Goal: Manage account settings

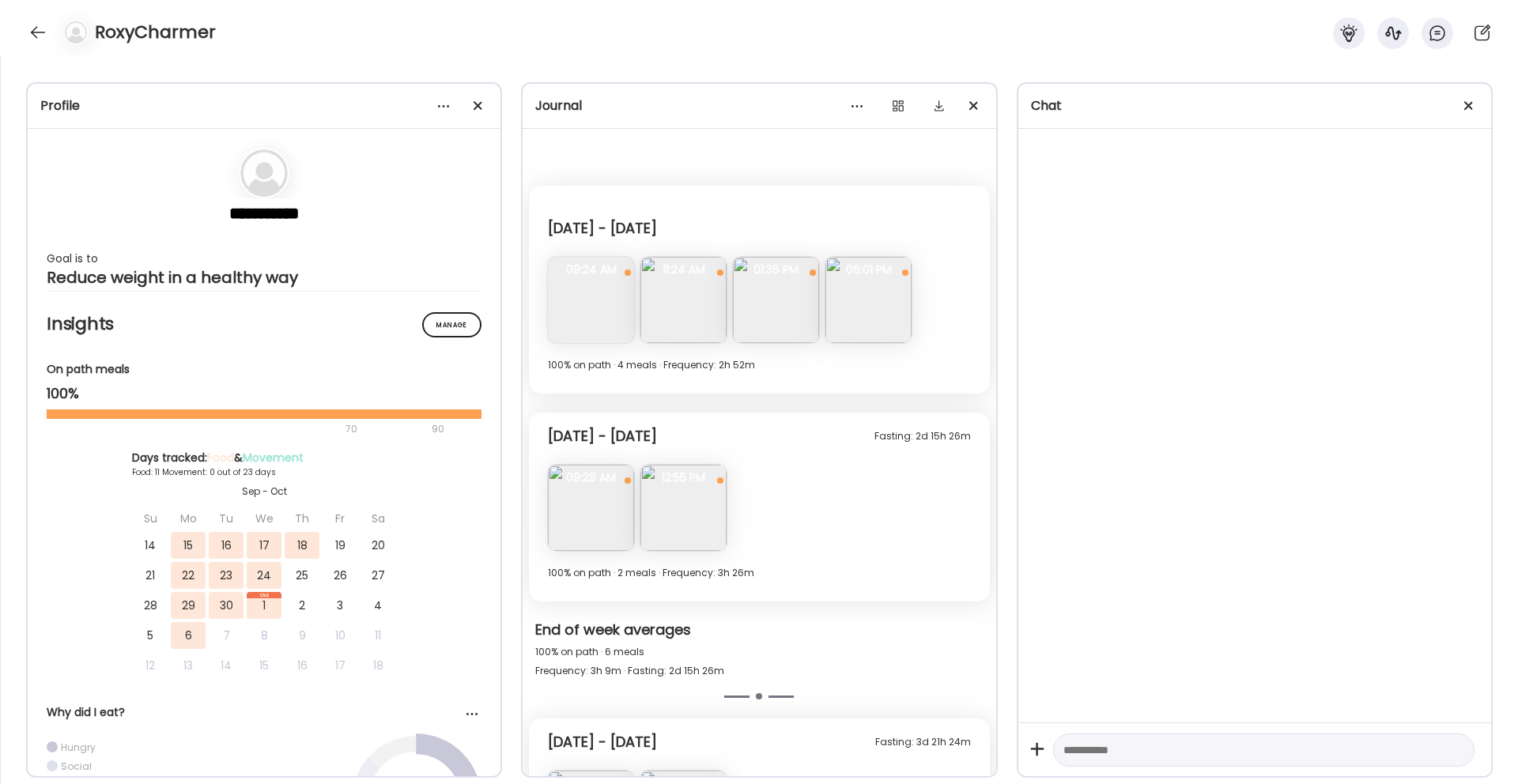
scroll to position [1726, 0]
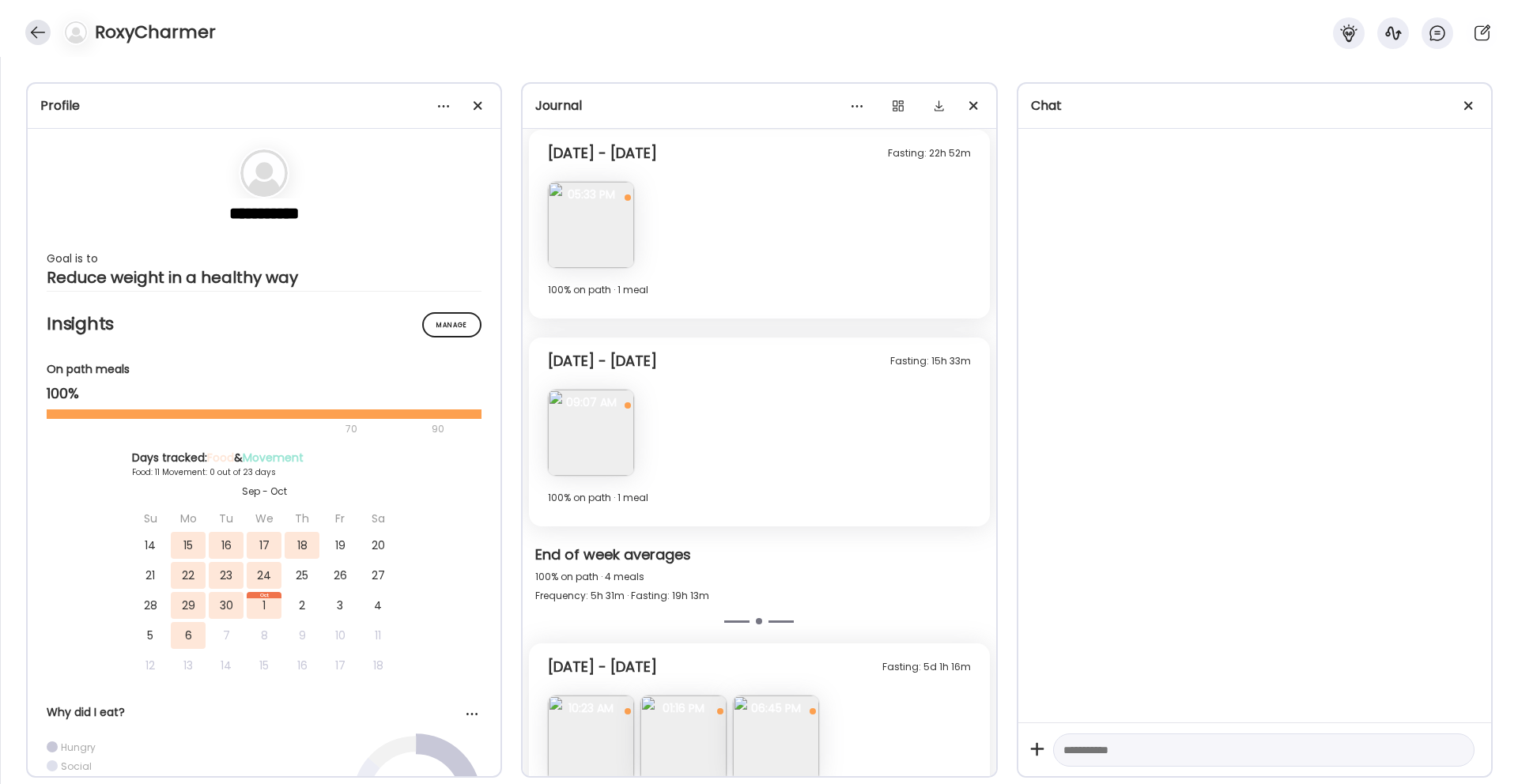
click at [28, 33] on div at bounding box center [38, 32] width 26 height 26
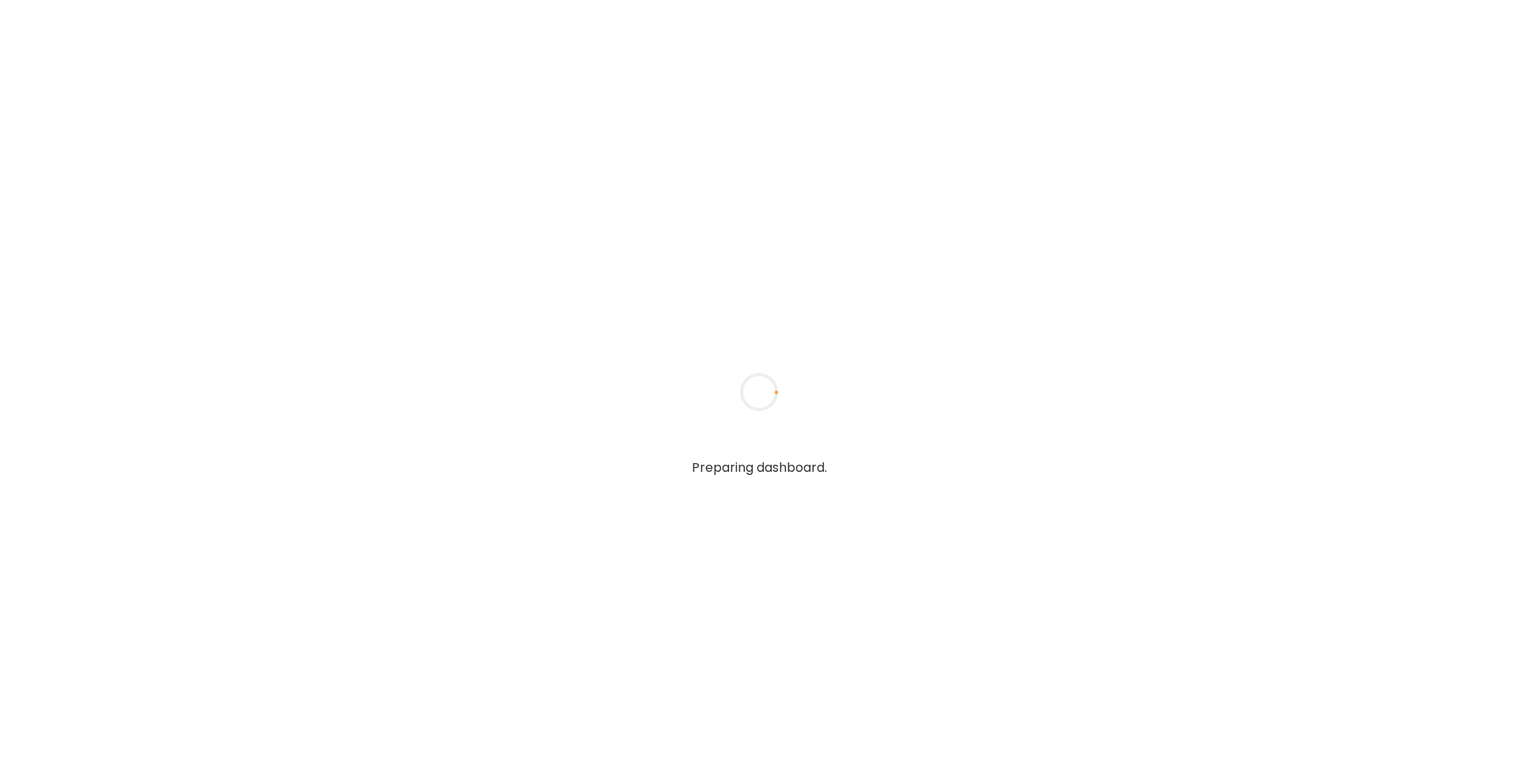
type input "**********"
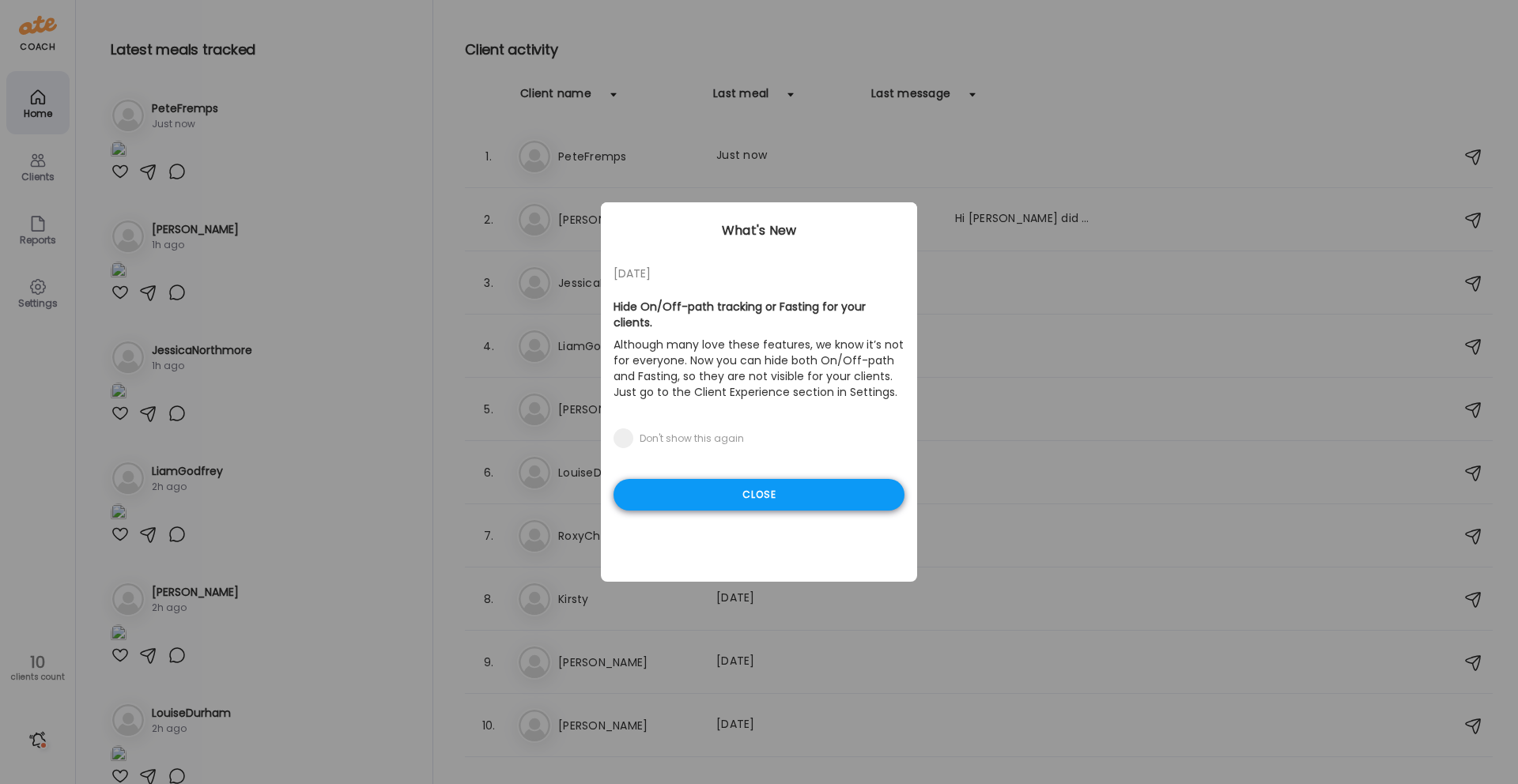
click at [764, 489] on div "Close" at bounding box center [759, 495] width 291 height 32
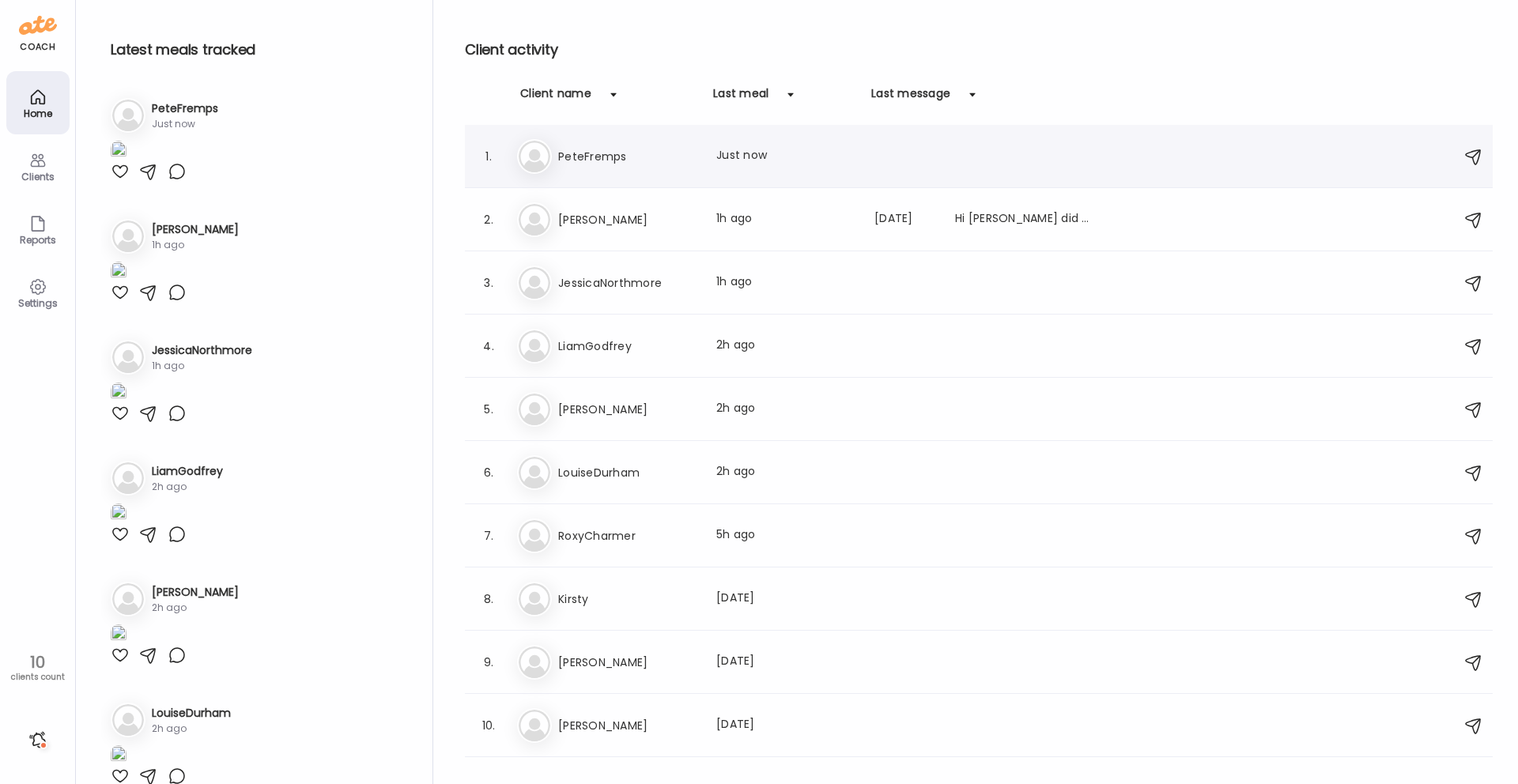
click at [662, 161] on h3 "PeteFremps" at bounding box center [627, 156] width 139 height 19
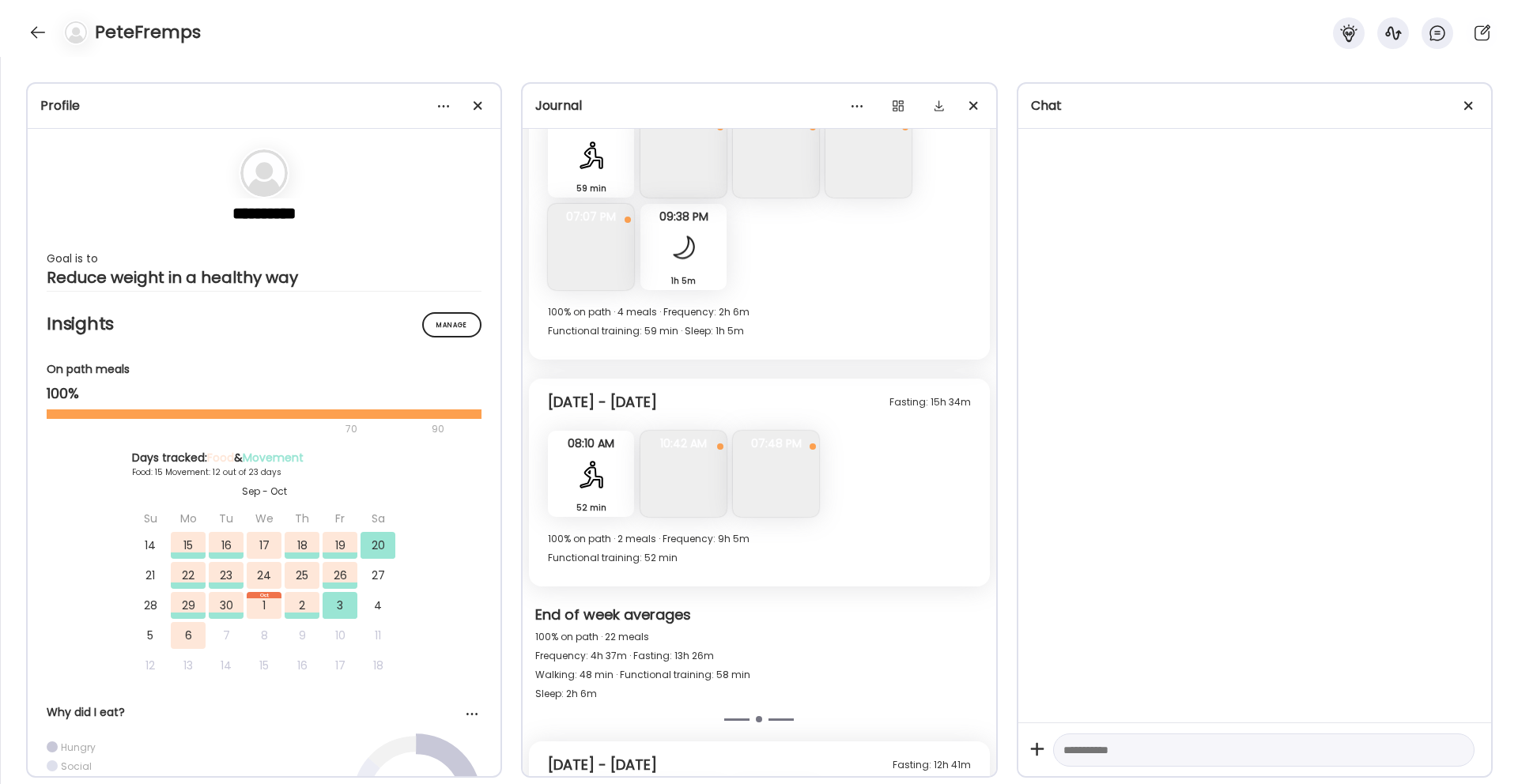
scroll to position [7951, 0]
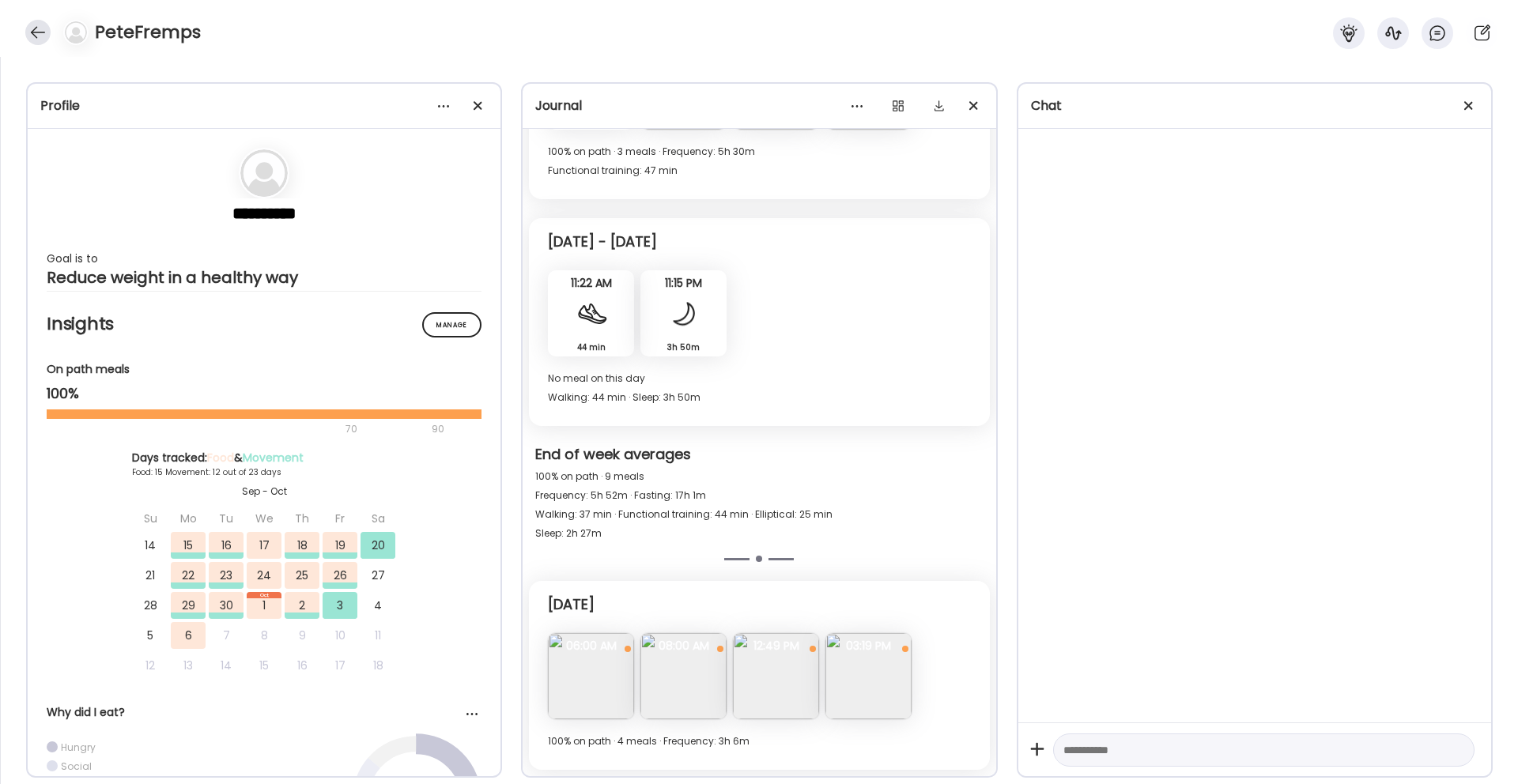
click at [43, 27] on div at bounding box center [38, 32] width 26 height 26
